Goal: Use online tool/utility: Utilize a website feature to perform a specific function

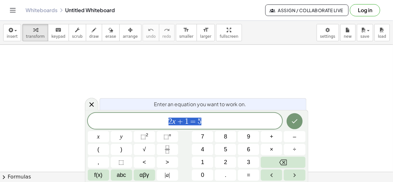
click at [95, 106] on icon at bounding box center [92, 105] width 8 height 8
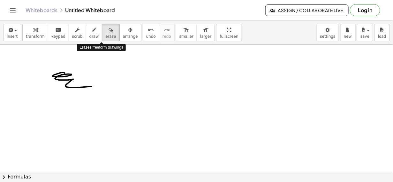
click at [105, 35] on span "erase" at bounding box center [110, 36] width 11 height 4
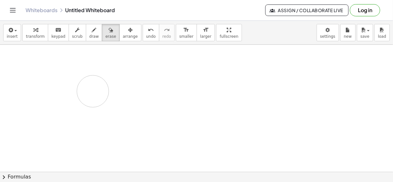
drag, startPoint x: 78, startPoint y: 62, endPoint x: 93, endPoint y: 91, distance: 33.0
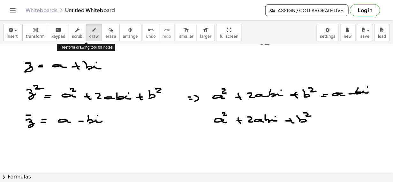
click at [92, 32] on icon "button" at bounding box center [94, 30] width 4 height 8
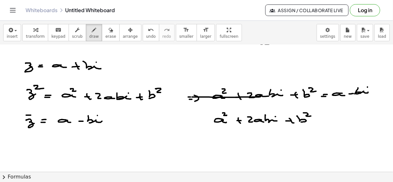
drag, startPoint x: 192, startPoint y: 97, endPoint x: 260, endPoint y: 96, distance: 67.8
click at [261, 96] on div at bounding box center [196, 49] width 393 height 296
click at [105, 28] on div "button" at bounding box center [110, 30] width 11 height 8
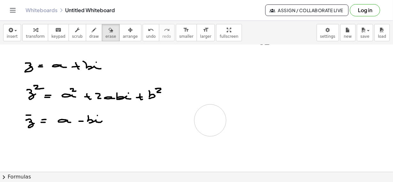
drag, startPoint x: 203, startPoint y: 95, endPoint x: 211, endPoint y: 120, distance: 26.8
click at [211, 120] on div at bounding box center [196, 49] width 393 height 296
click at [159, 91] on div at bounding box center [196, 49] width 393 height 296
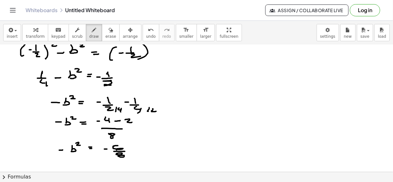
scroll to position [534, 0]
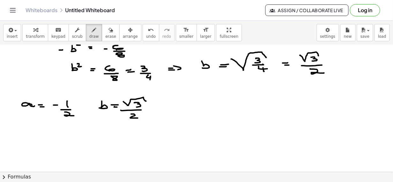
scroll to position [633, 0]
